Goal: Transaction & Acquisition: Download file/media

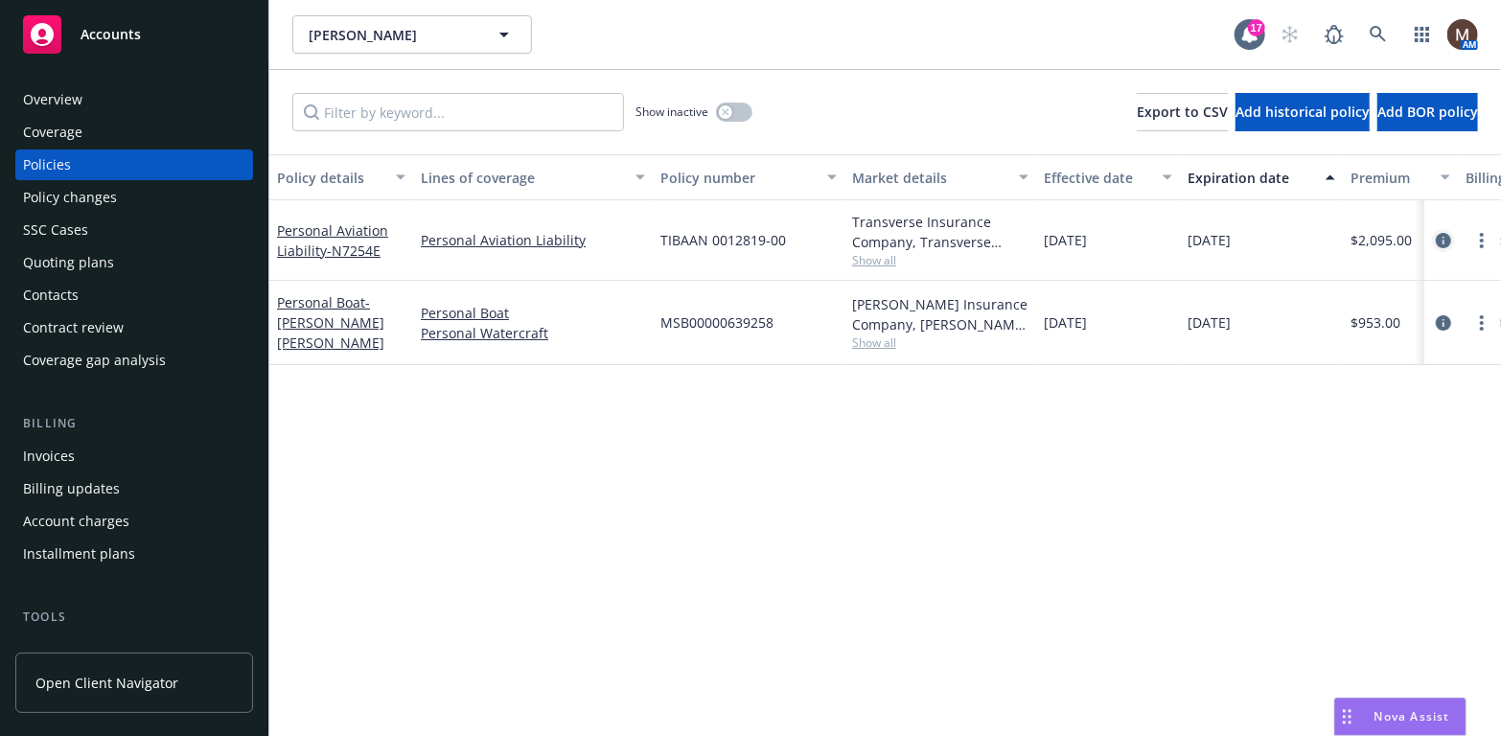
click at [1441, 234] on icon "circleInformation" at bounding box center [1443, 240] width 15 height 15
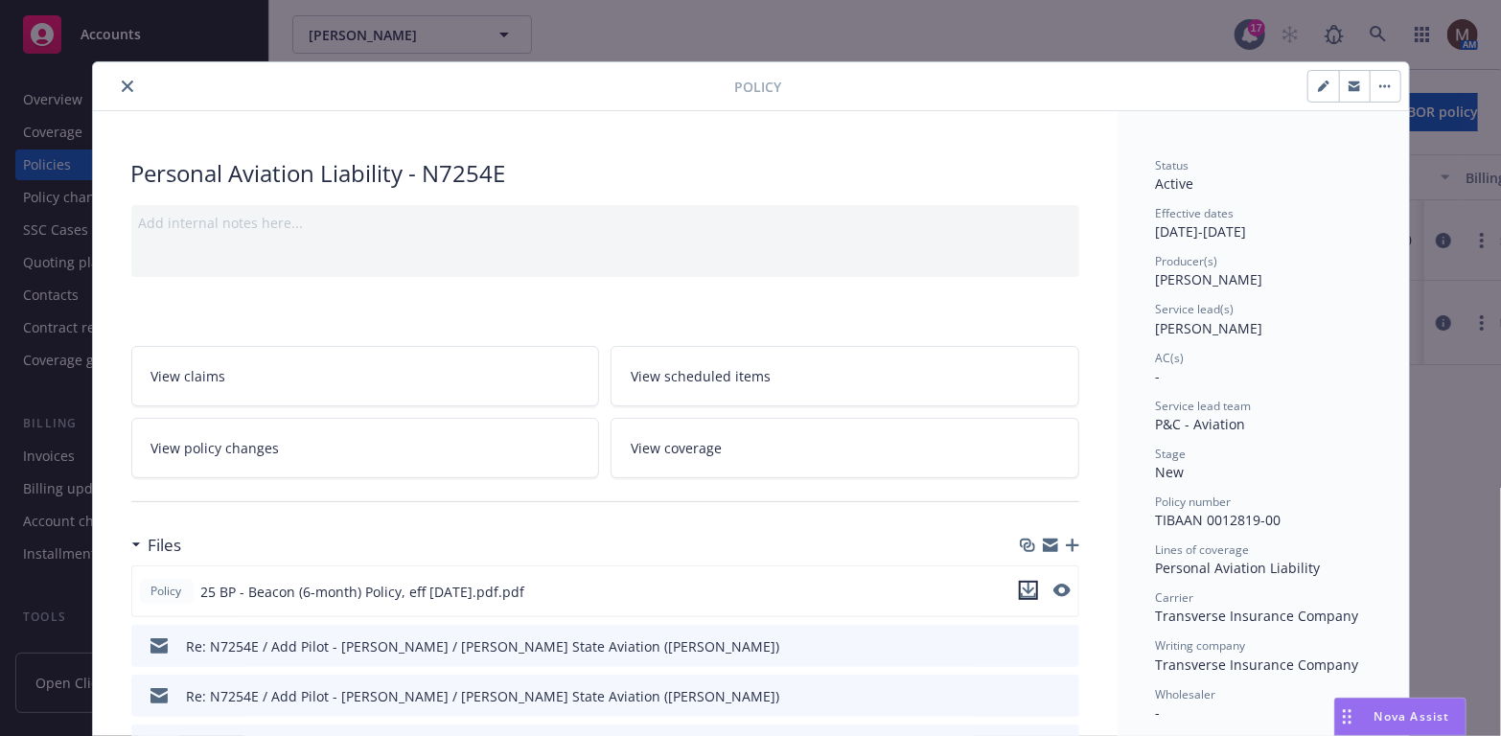
click at [1021, 584] on icon "download file" at bounding box center [1028, 590] width 15 height 15
click at [122, 81] on icon "close" at bounding box center [128, 87] width 12 height 12
